Goal: Find specific page/section: Find specific page/section

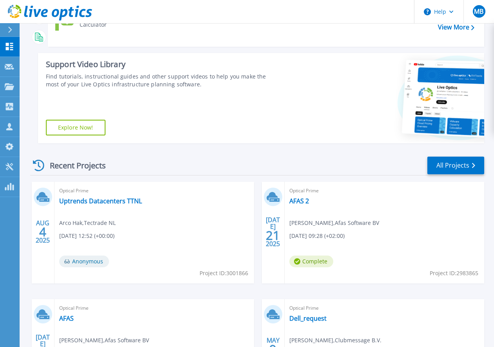
scroll to position [102, 0]
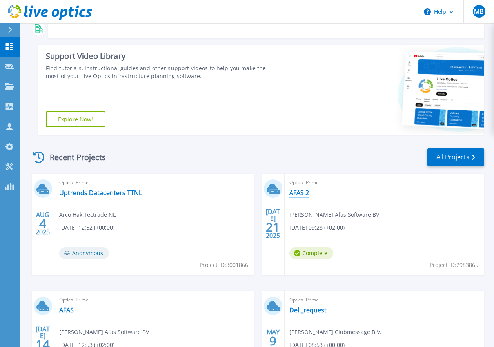
click at [302, 193] on link "AFAS 2" at bounding box center [299, 193] width 20 height 8
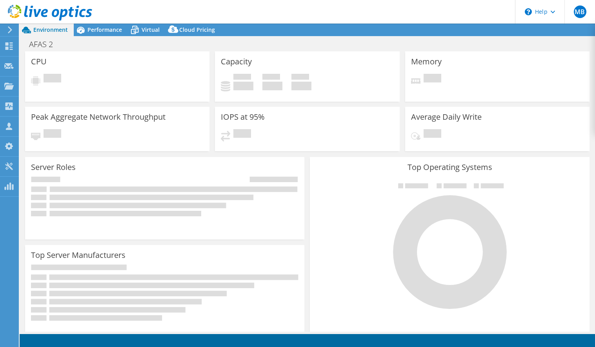
select select "USD"
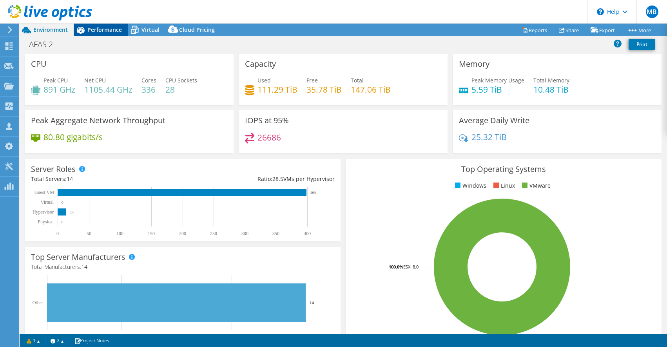
click at [112, 34] on div "Performance" at bounding box center [101, 30] width 54 height 13
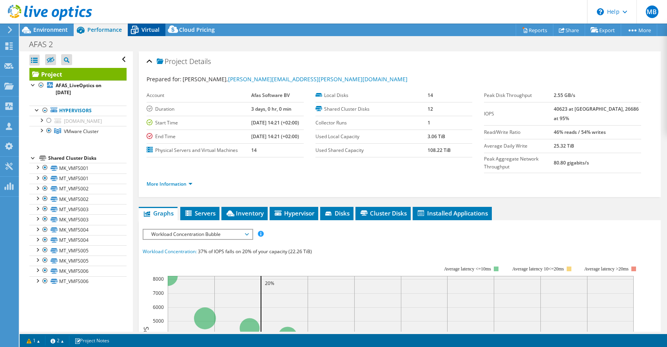
click at [142, 32] on span "Virtual" at bounding box center [151, 29] width 18 height 7
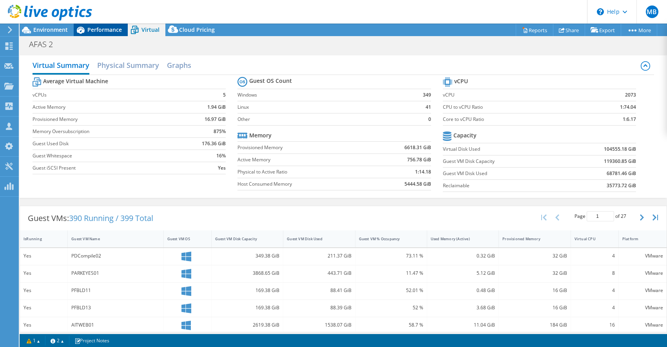
click at [117, 31] on span "Performance" at bounding box center [104, 29] width 34 height 7
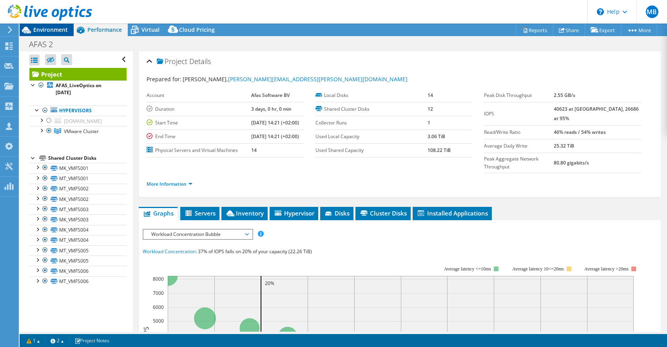
click at [65, 27] on span "Environment" at bounding box center [50, 29] width 34 height 7
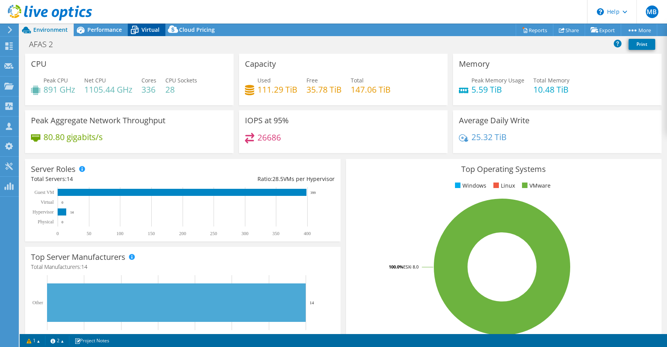
click at [152, 28] on span "Virtual" at bounding box center [151, 29] width 18 height 7
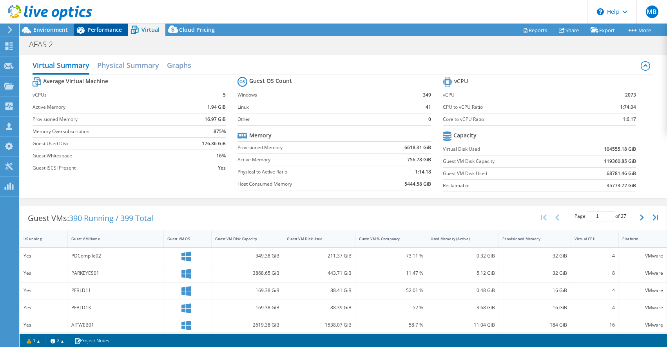
click at [103, 31] on span "Performance" at bounding box center [104, 29] width 34 height 7
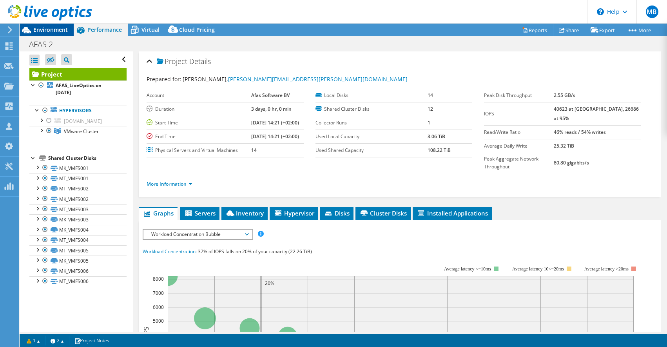
click at [64, 29] on span "Environment" at bounding box center [50, 29] width 34 height 7
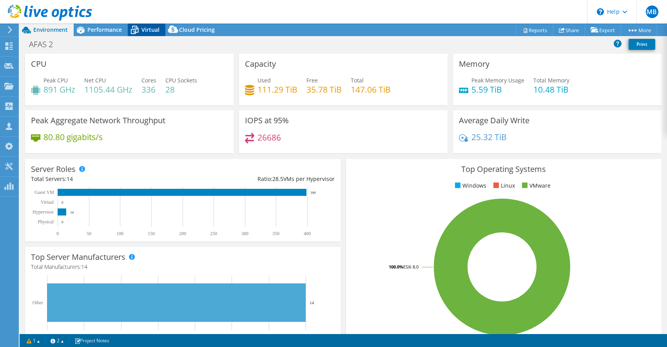
click at [147, 36] on div "Virtual" at bounding box center [147, 30] width 38 height 13
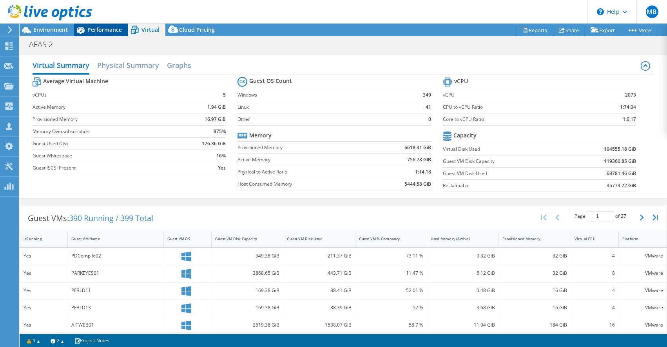
click at [108, 33] on span "Performance" at bounding box center [104, 29] width 34 height 7
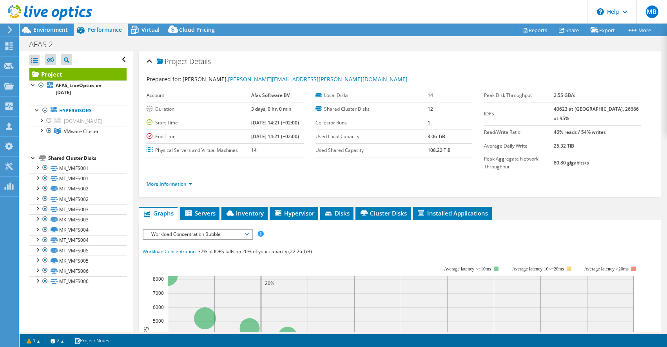
click at [69, 25] on div at bounding box center [46, 13] width 92 height 26
click at [62, 29] on span "Environment" at bounding box center [50, 29] width 34 height 7
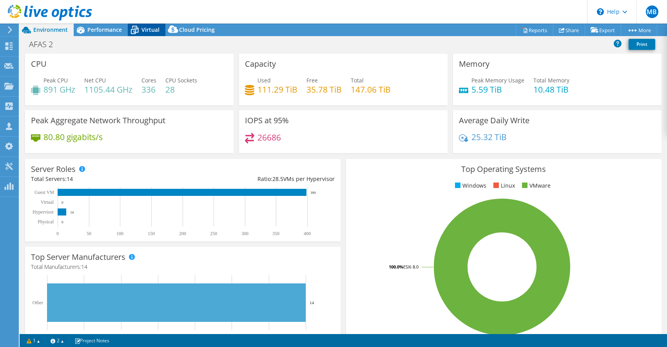
click at [140, 33] on icon at bounding box center [135, 30] width 14 height 14
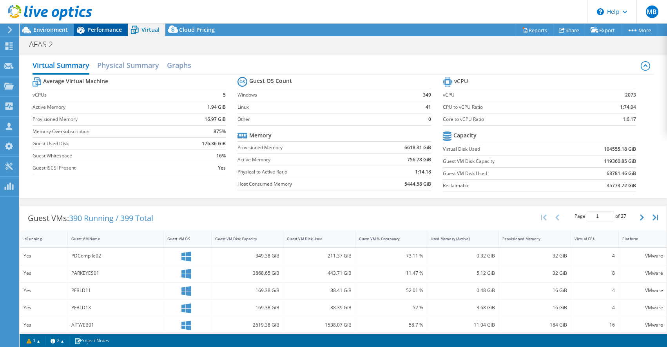
click at [111, 29] on span "Performance" at bounding box center [104, 29] width 34 height 7
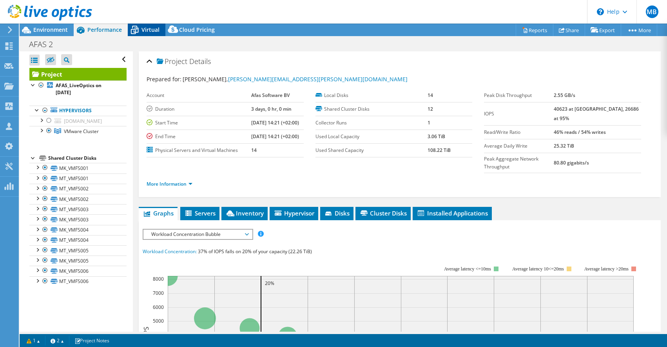
click at [138, 32] on icon at bounding box center [135, 30] width 8 height 6
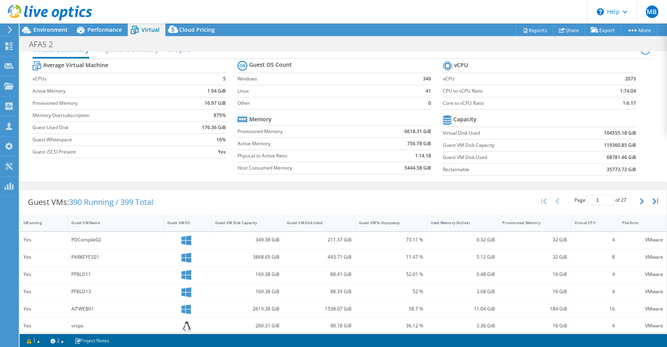
scroll to position [76, 0]
